Goal: Check status: Check status

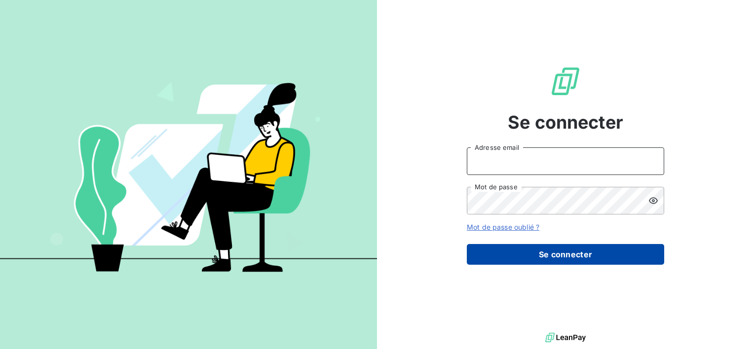
type input "[EMAIL_ADDRESS][DOMAIN_NAME]"
click at [518, 253] on button "Se connecter" at bounding box center [565, 254] width 197 height 21
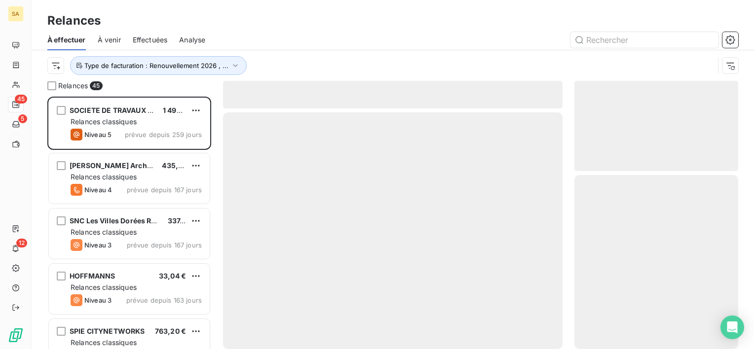
scroll to position [245, 156]
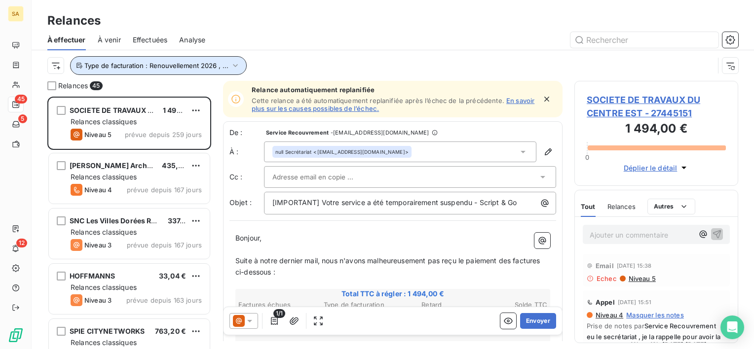
click at [169, 63] on span "Type de facturation : Renouvellement 2026 , ..." at bounding box center [156, 66] width 144 height 8
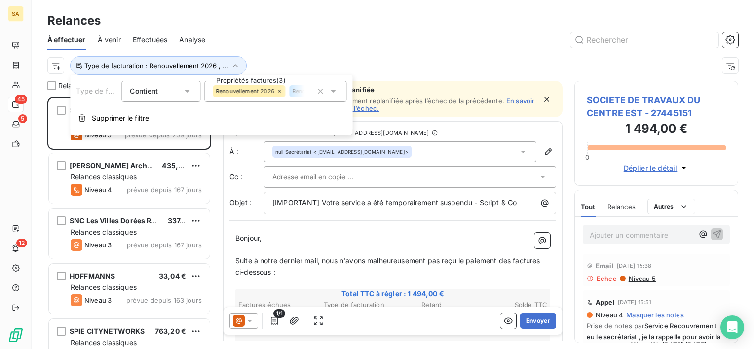
click at [288, 99] on div "Renouvellement 2026 Renouvellement 2024 Renouvellement 2025" at bounding box center [275, 91] width 142 height 21
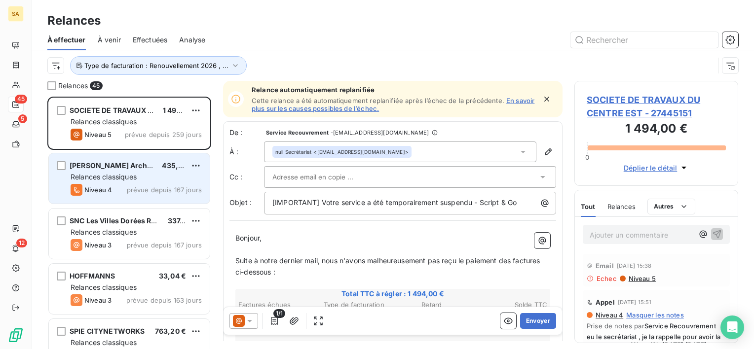
click at [123, 176] on span "Relances classiques" at bounding box center [104, 177] width 66 height 8
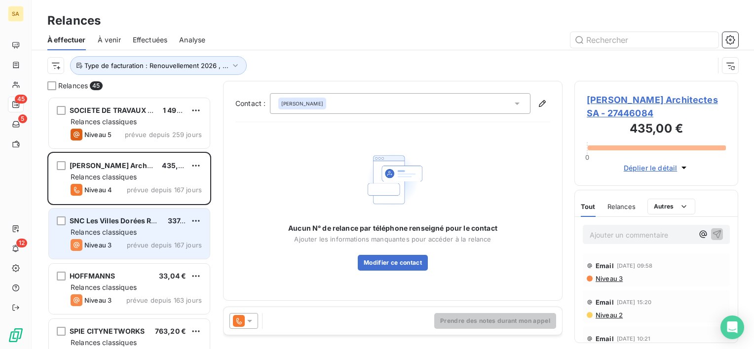
click at [131, 227] on div "SNC Les Villes Dorées Résidence Etudiante 337,32 € Relances classiques Niveau 3…" at bounding box center [129, 234] width 161 height 50
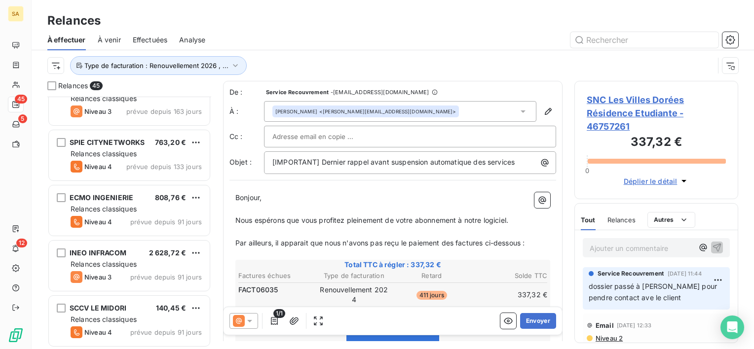
scroll to position [217, 0]
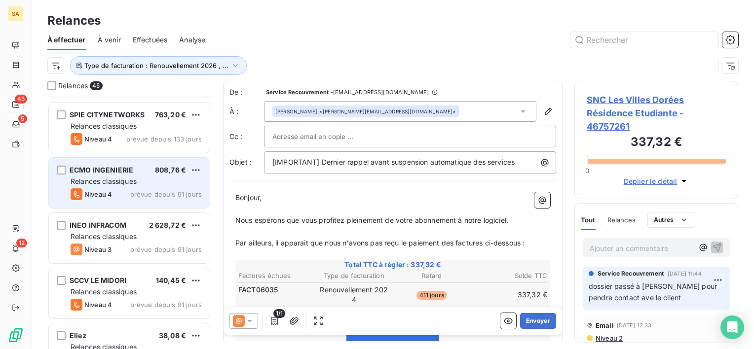
click at [113, 185] on span "Relances classiques" at bounding box center [104, 181] width 66 height 8
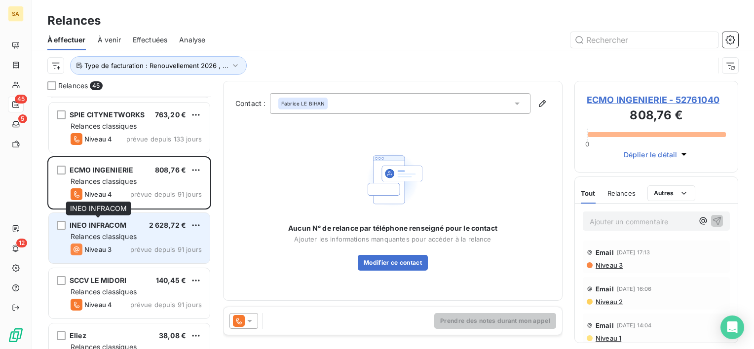
click at [113, 222] on span "INEO INFRACOM" at bounding box center [98, 225] width 57 height 8
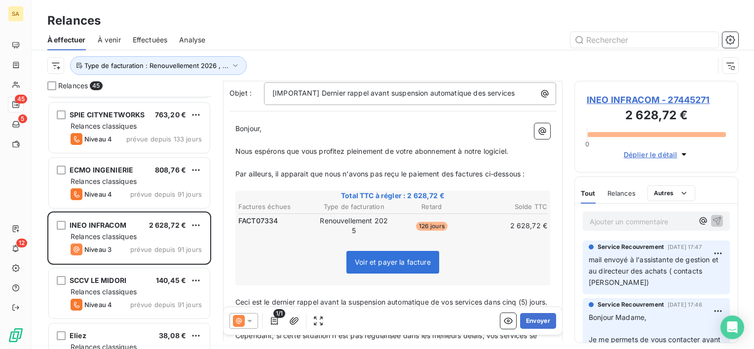
scroll to position [71, 0]
click at [610, 99] on span "INEO INFRACOM - 27445271" at bounding box center [656, 99] width 139 height 13
